Goal: Check status: Check status

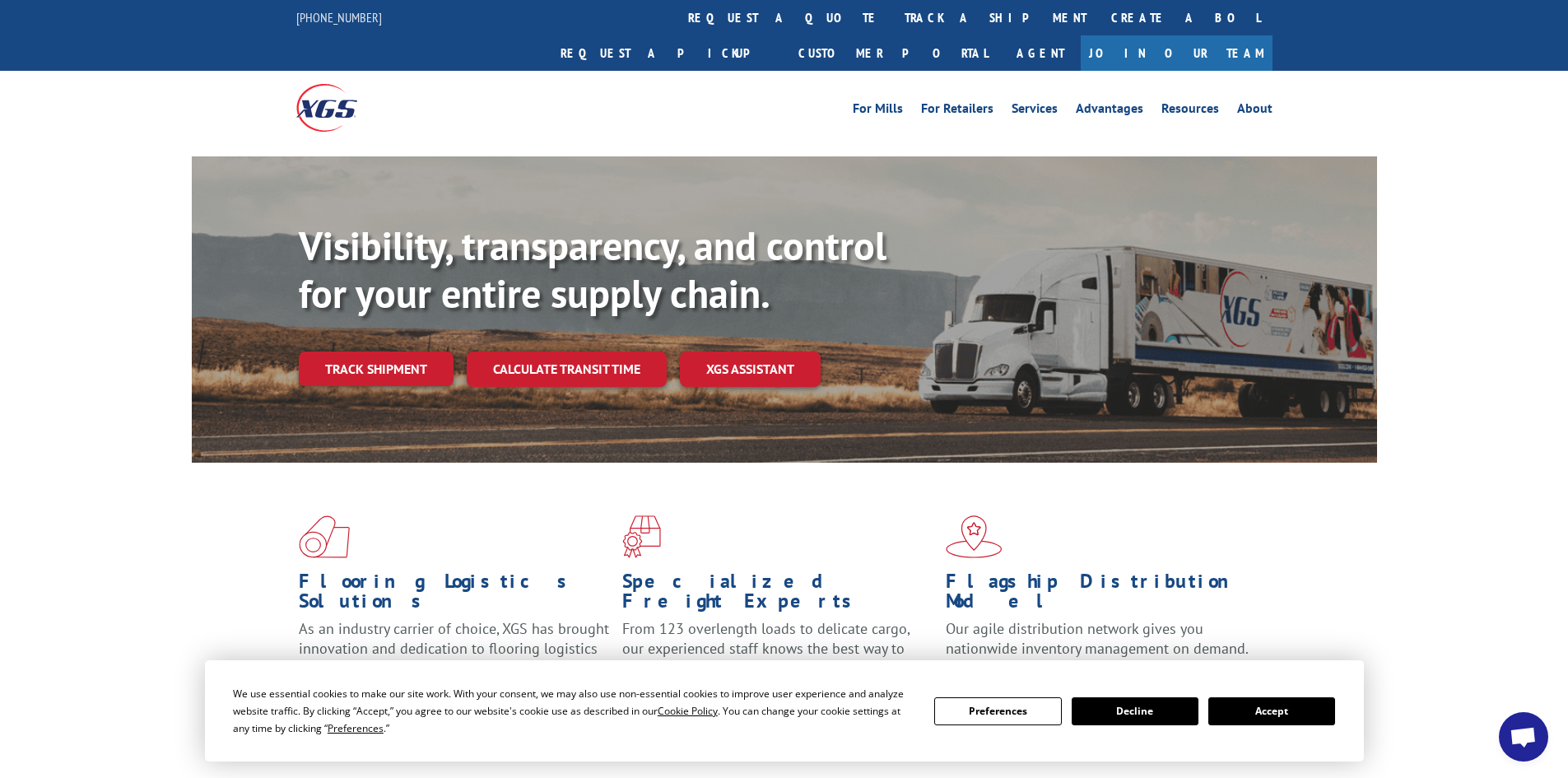
click at [1275, 706] on button "Accept" at bounding box center [1271, 711] width 127 height 28
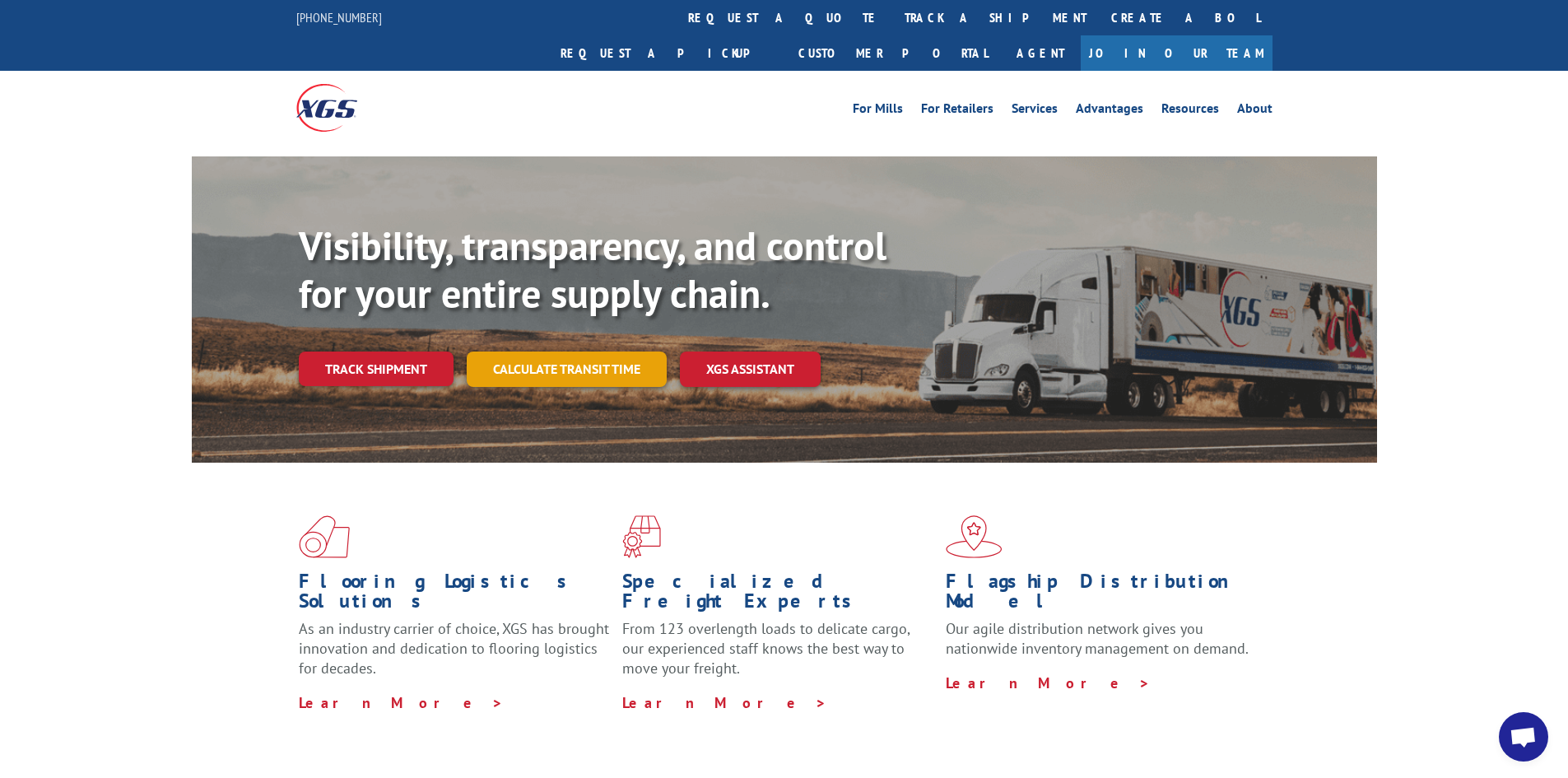
click at [574, 351] on link "Calculate transit time" at bounding box center [566, 369] width 200 height 35
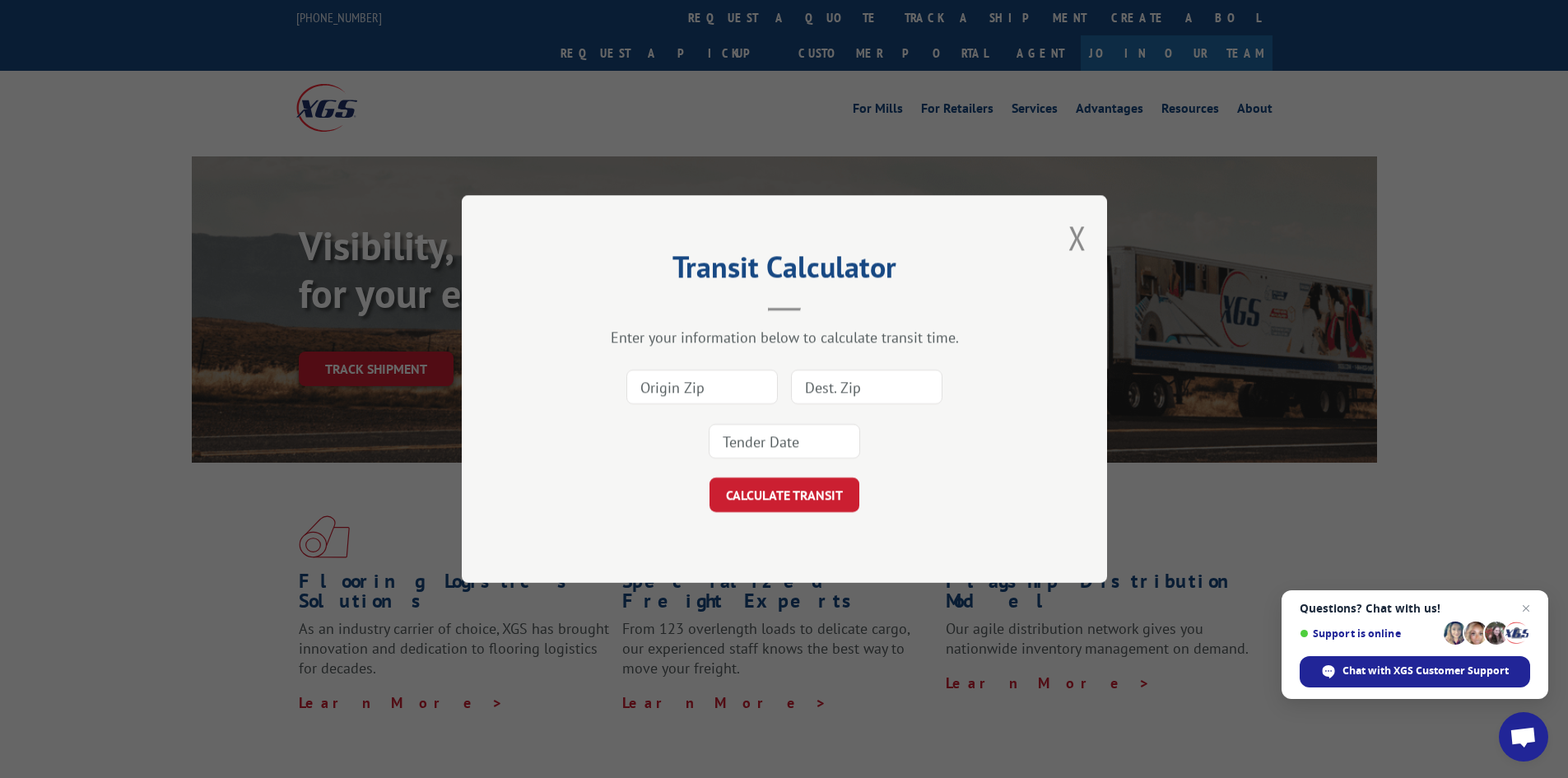
click at [663, 376] on input at bounding box center [702, 386] width 152 height 35
click at [1082, 241] on button "Close modal" at bounding box center [1077, 237] width 18 height 44
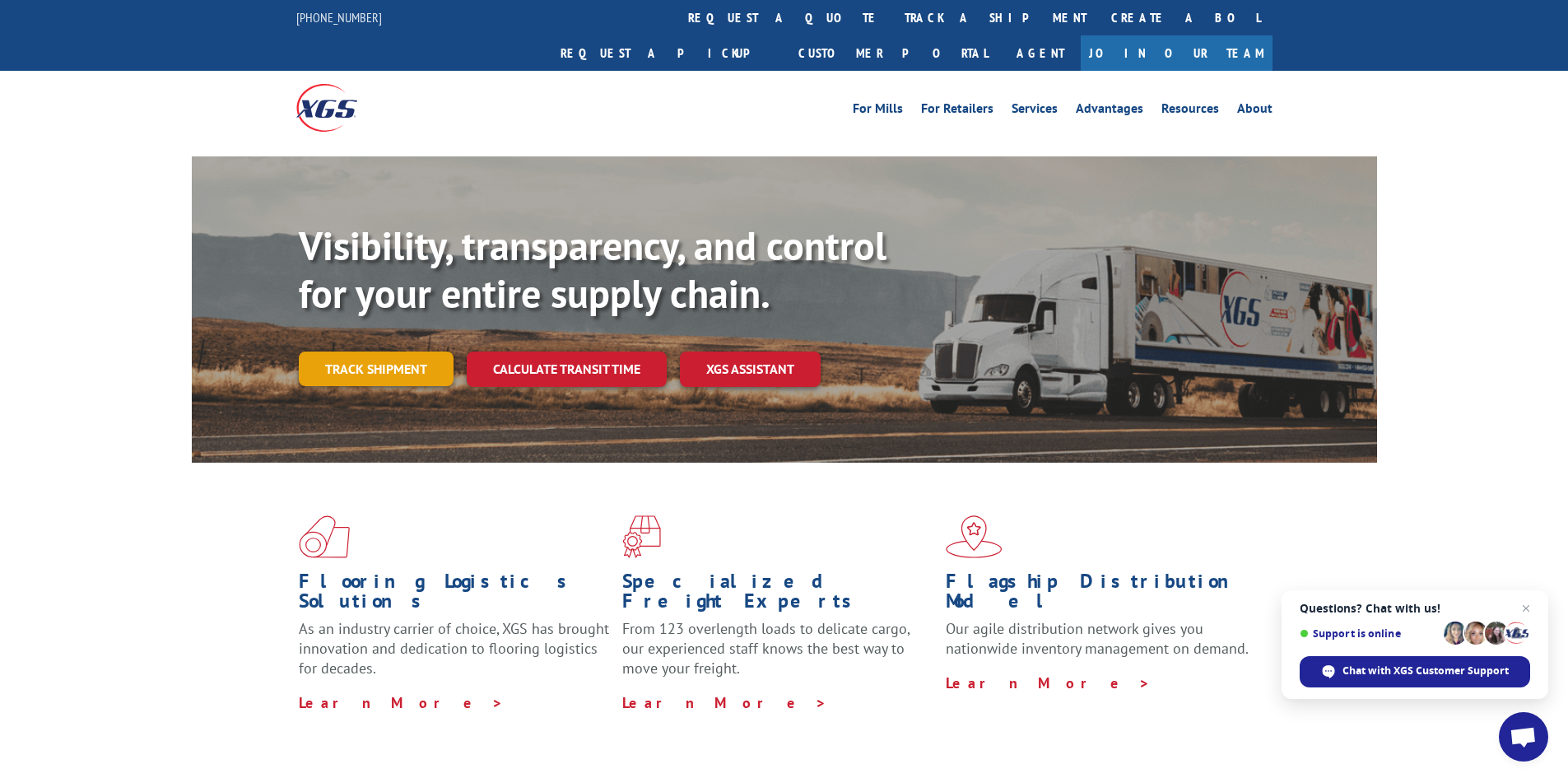
click at [361, 351] on link "Track shipment" at bounding box center [375, 369] width 154 height 35
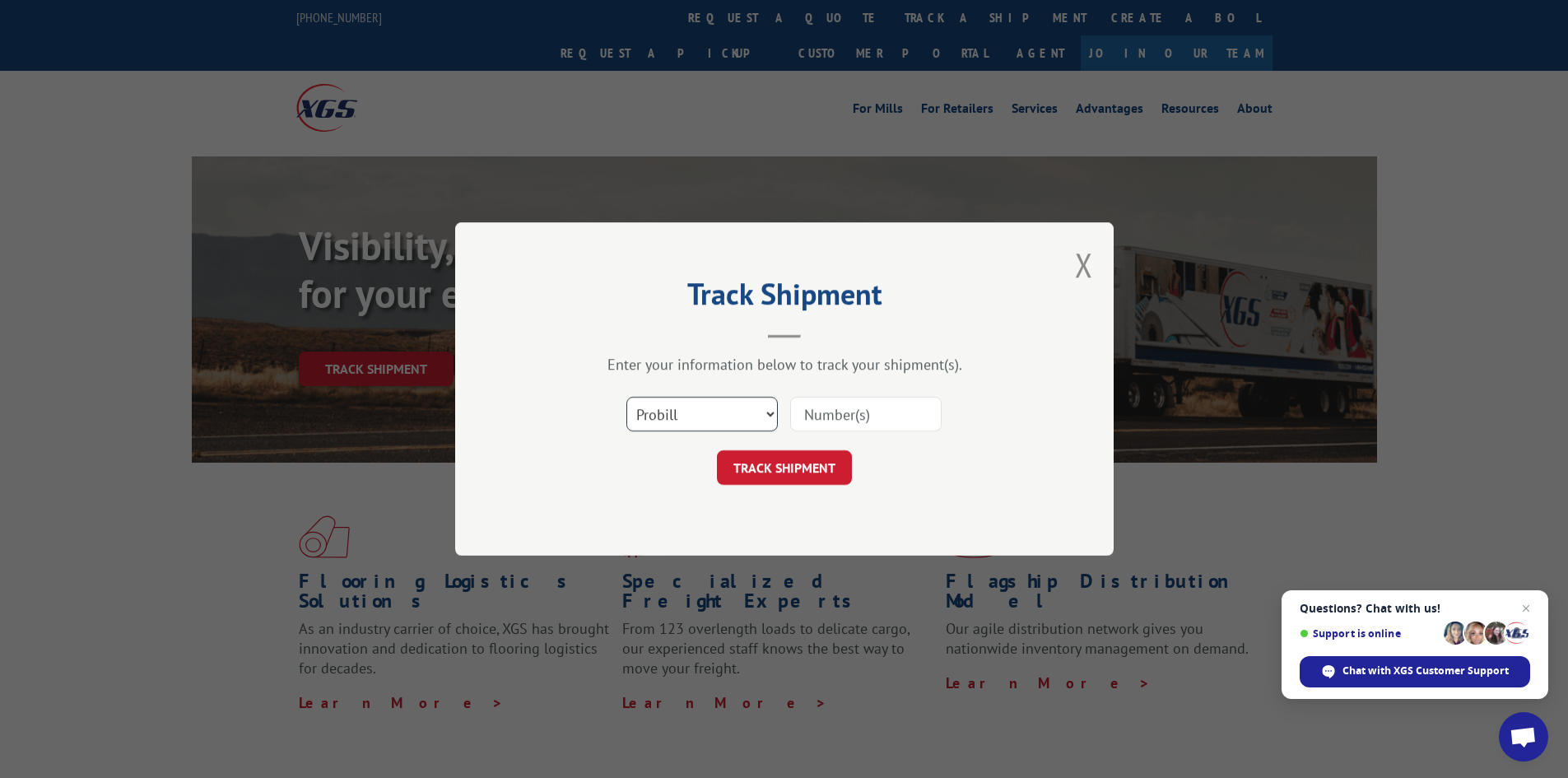
click at [703, 404] on select "Select category... Probill BOL PO" at bounding box center [702, 414] width 152 height 35
select select "bol"
click at [626, 397] on select "Select category... Probill BOL PO" at bounding box center [702, 414] width 152 height 35
paste input "5158090"
type input "5158090"
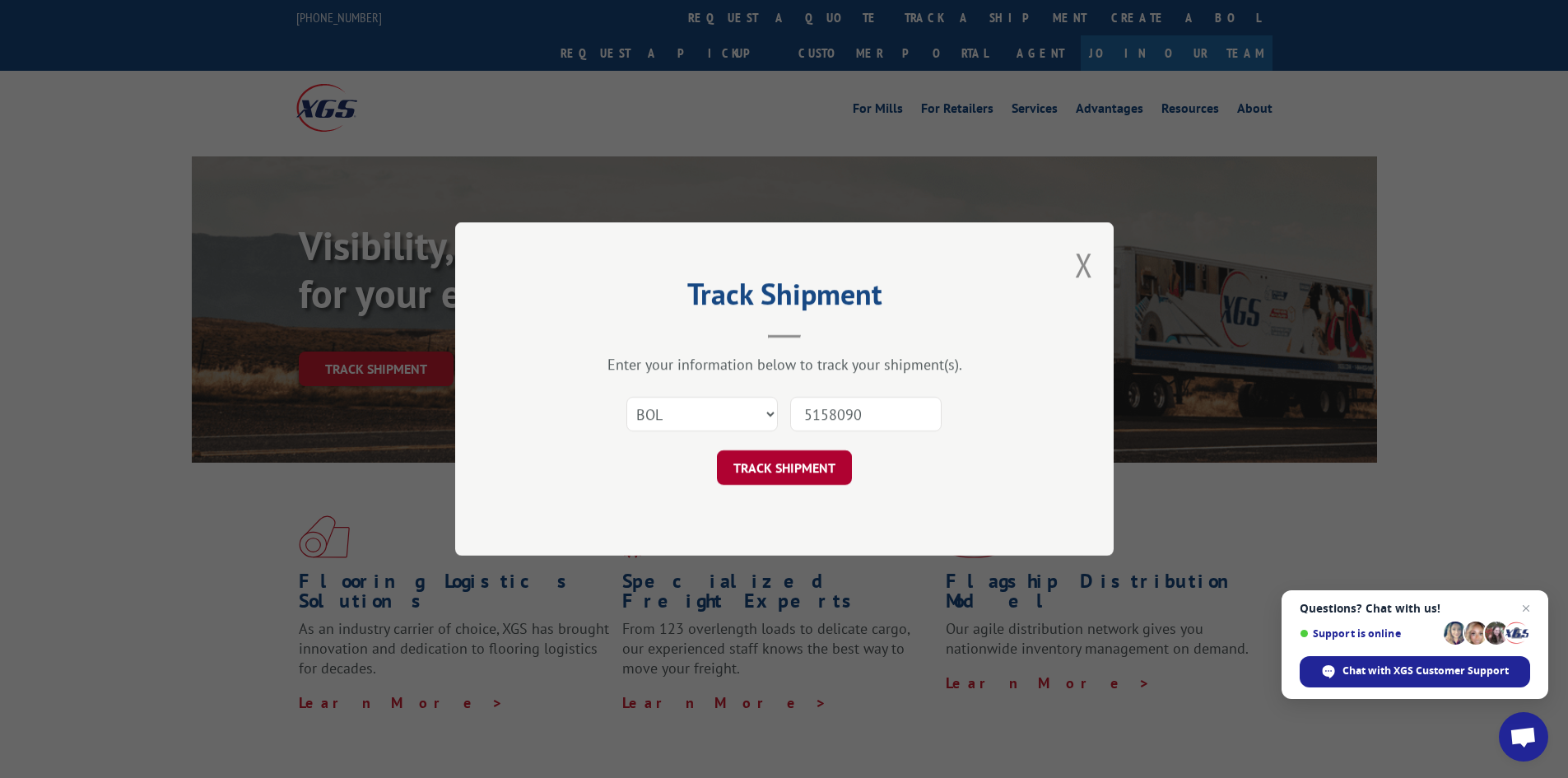
click at [792, 464] on button "TRACK SHIPMENT" at bounding box center [784, 467] width 135 height 35
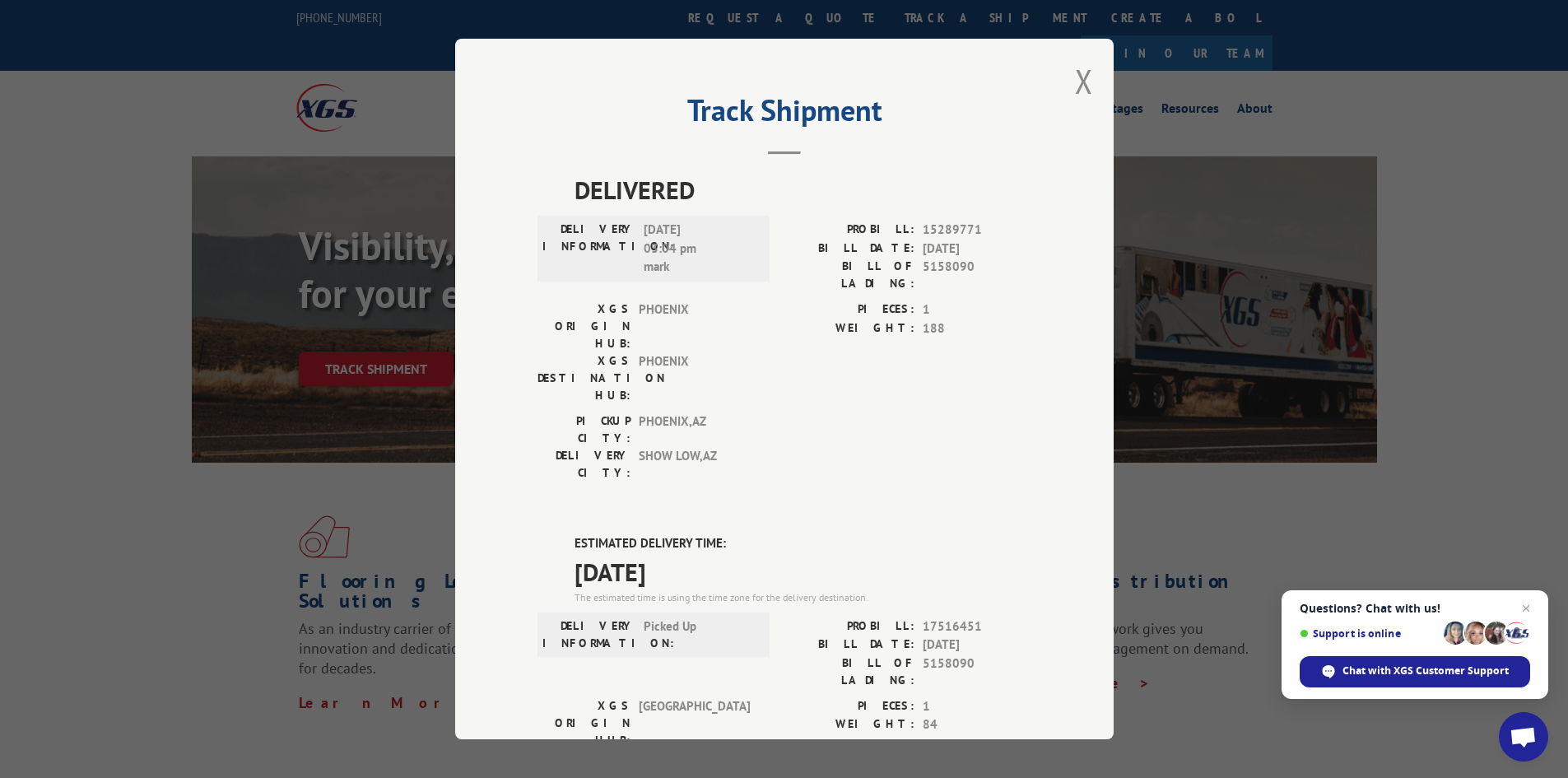
scroll to position [247, 0]
